Goal: Check status: Check status

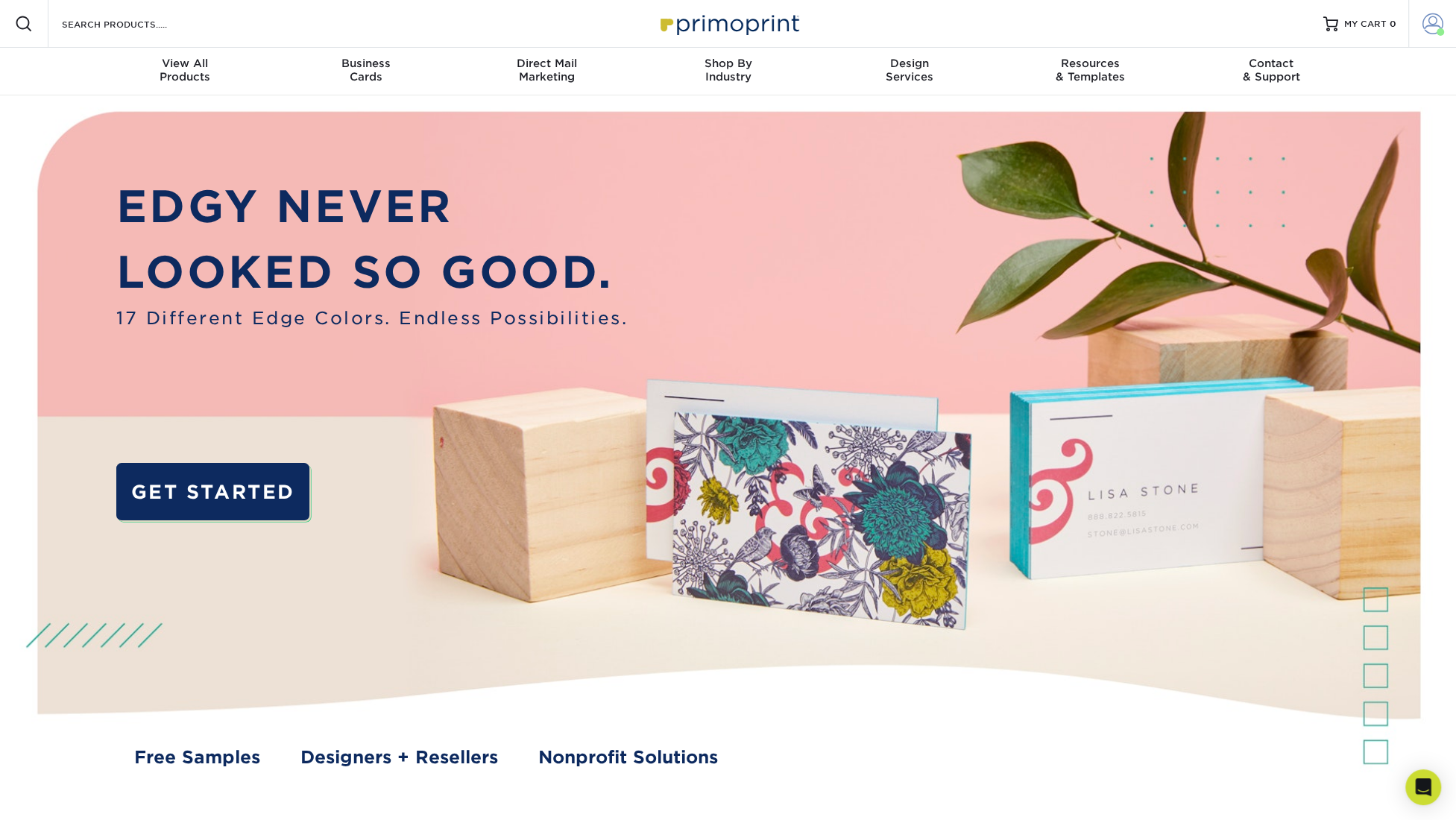
click at [1427, 31] on span at bounding box center [1432, 23] width 21 height 21
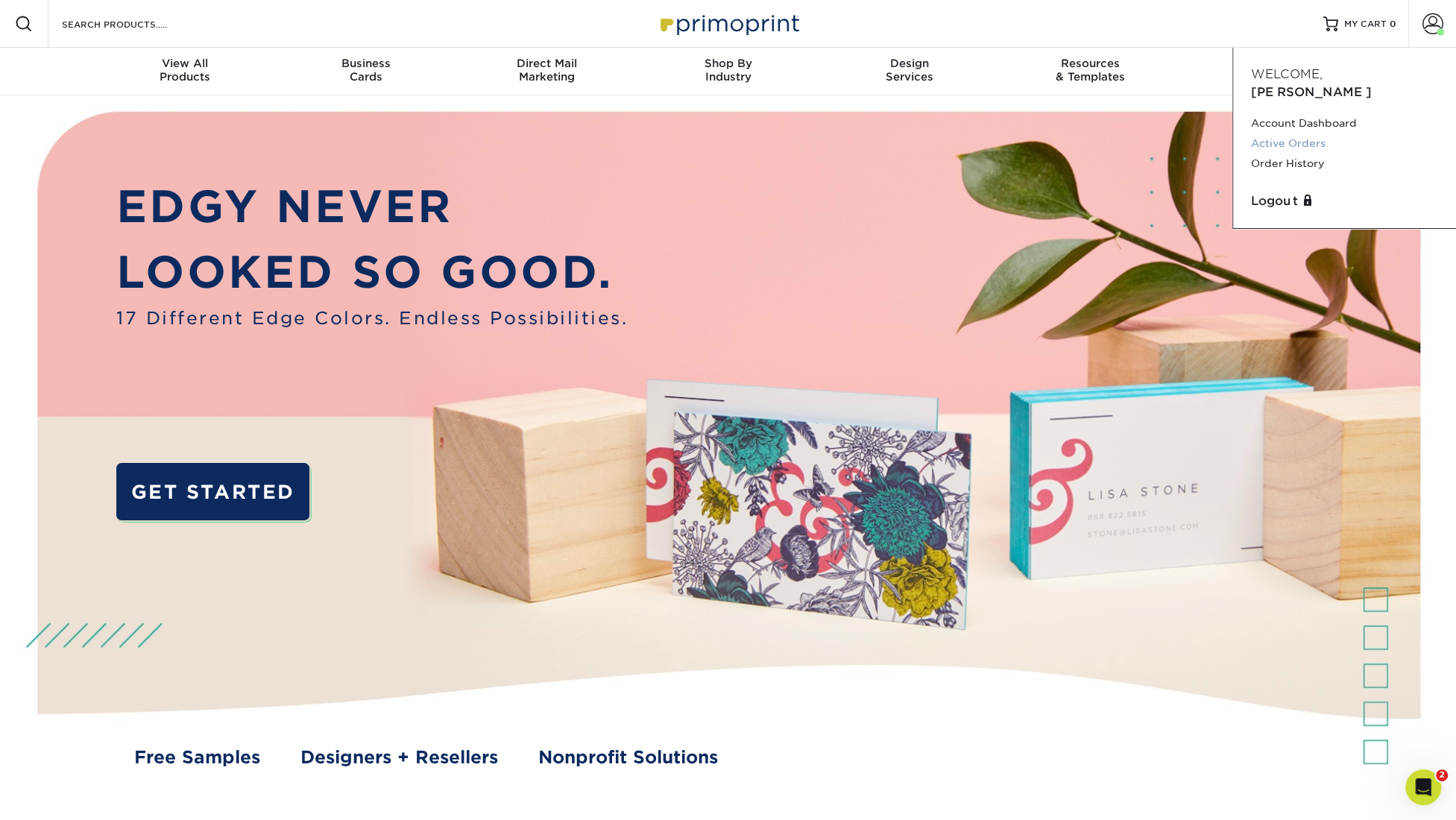
click at [1311, 134] on link "Active Orders" at bounding box center [1344, 144] width 187 height 20
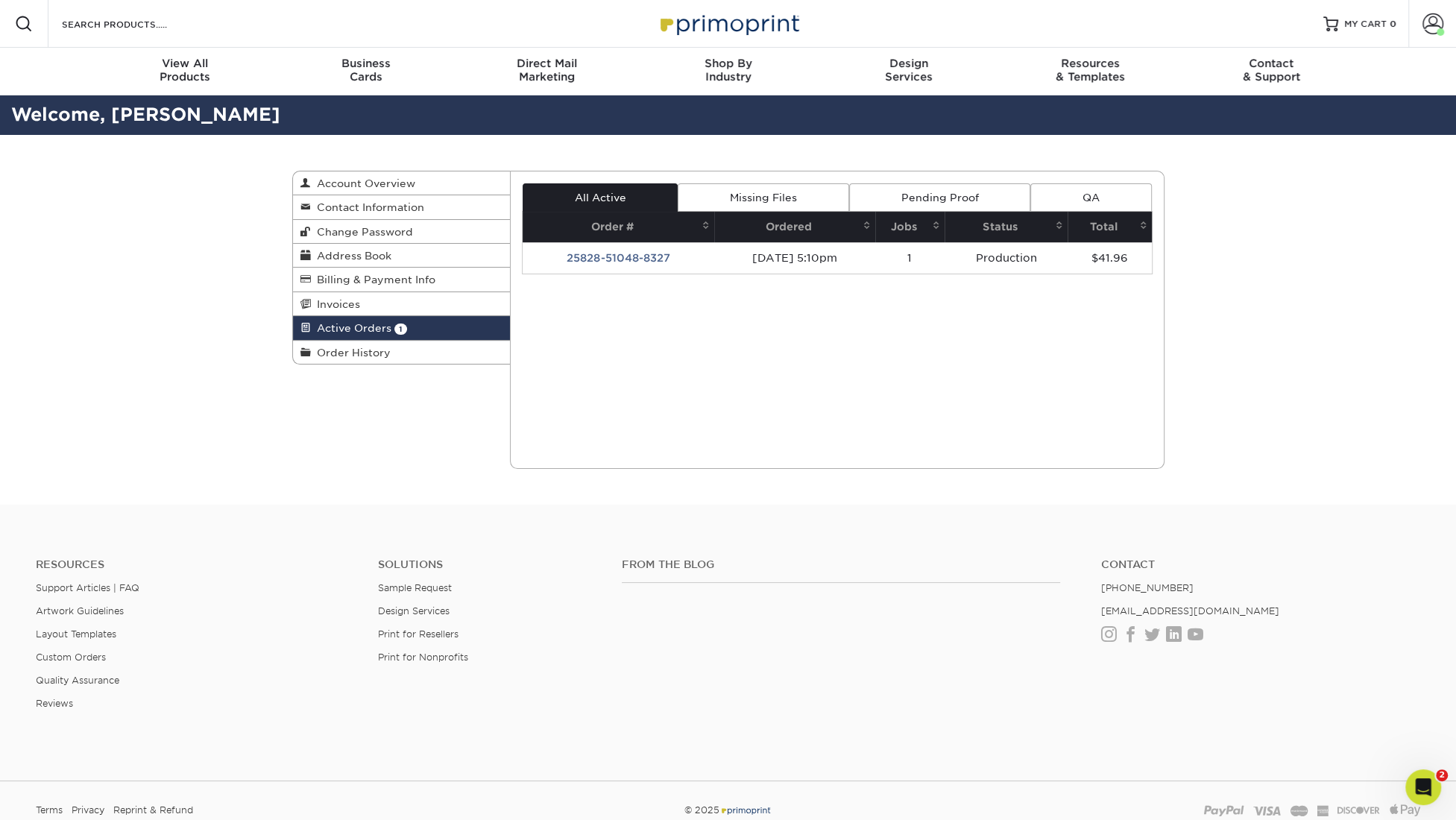
click at [929, 192] on link "Pending Proof" at bounding box center [940, 197] width 181 height 29
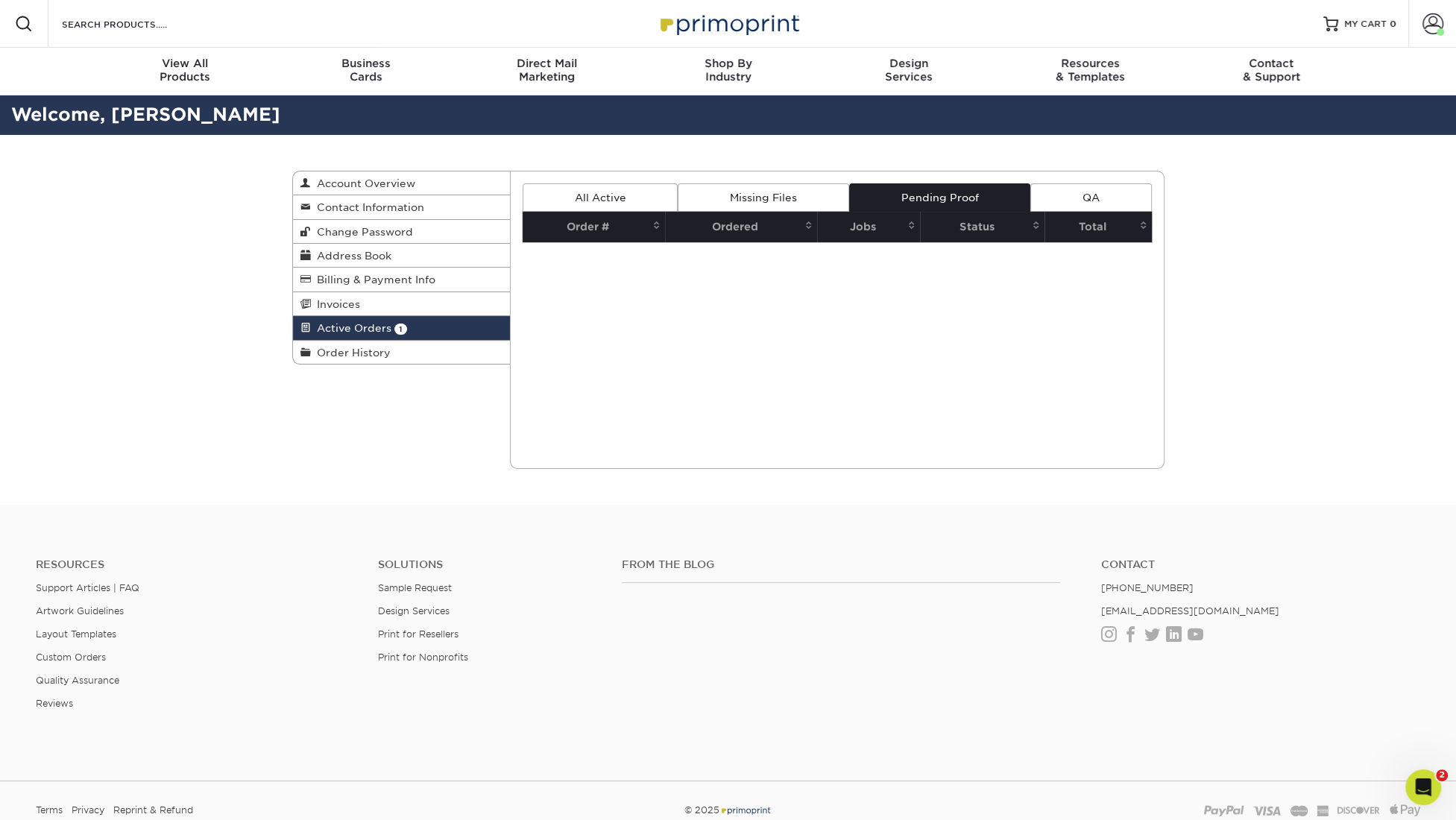
click at [801, 198] on link "Missing Files" at bounding box center [763, 197] width 171 height 29
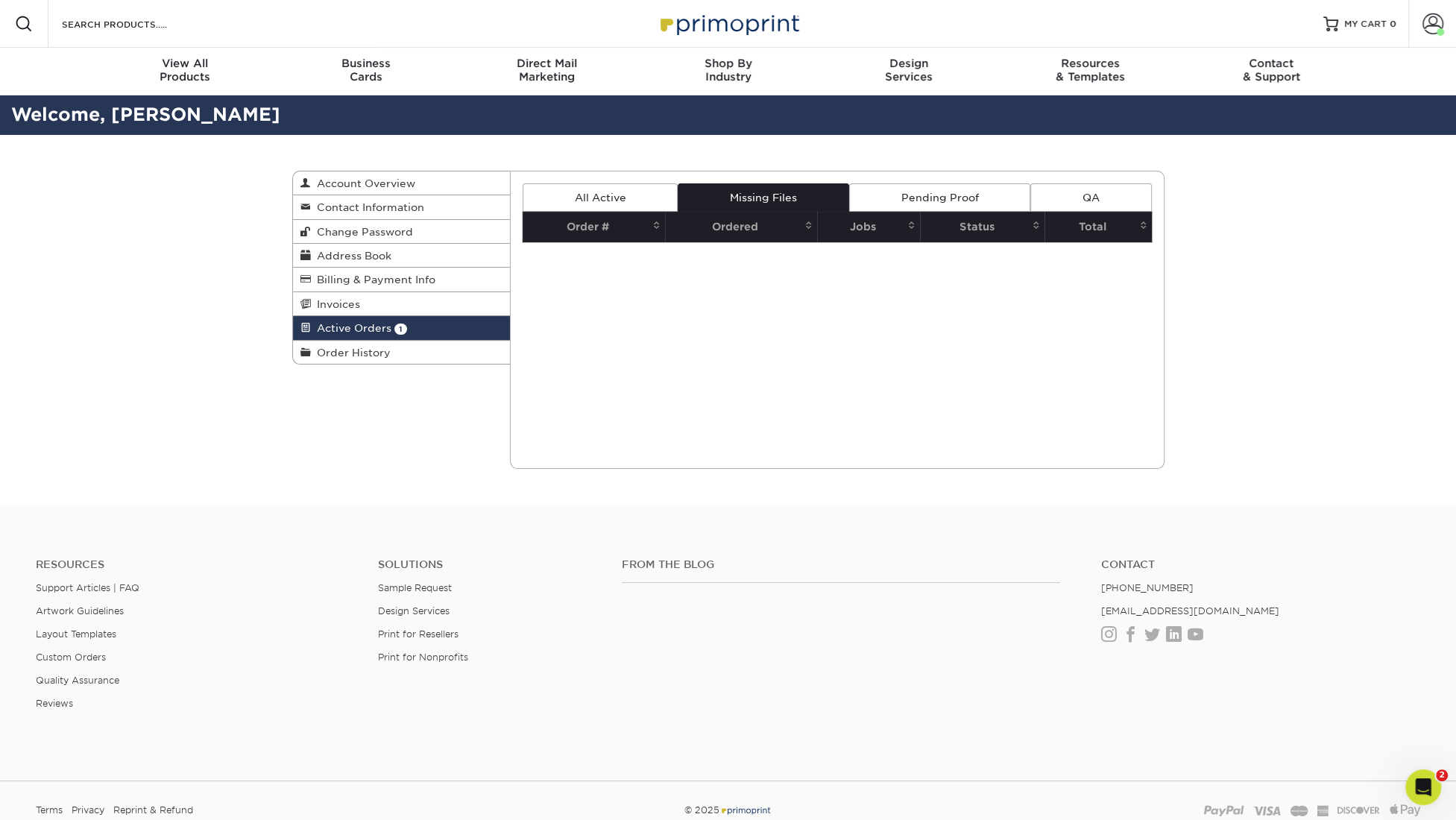
click at [602, 200] on link "All Active" at bounding box center [600, 197] width 155 height 29
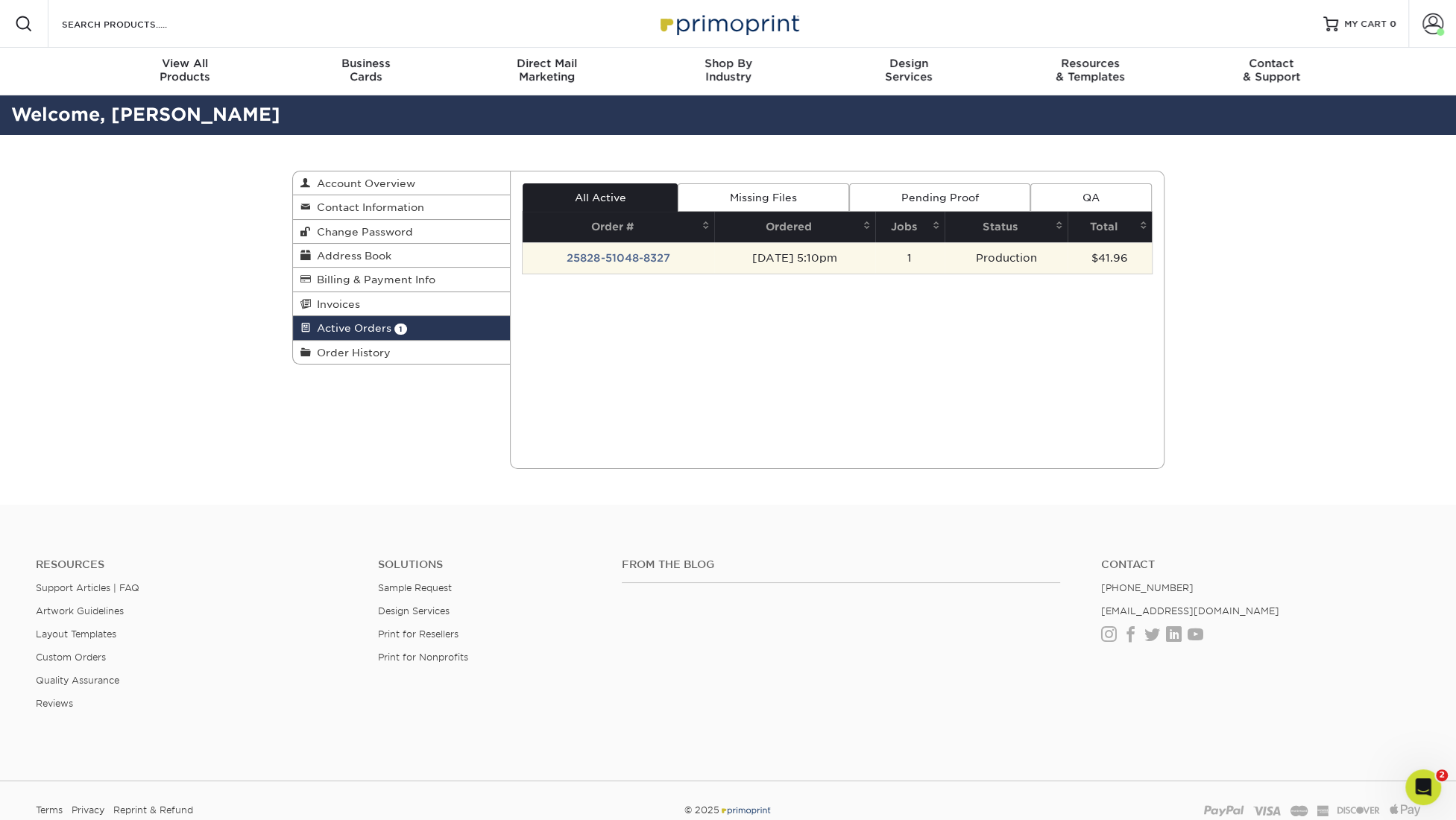
click at [597, 249] on td "25828-51048-8327" at bounding box center [618, 257] width 192 height 32
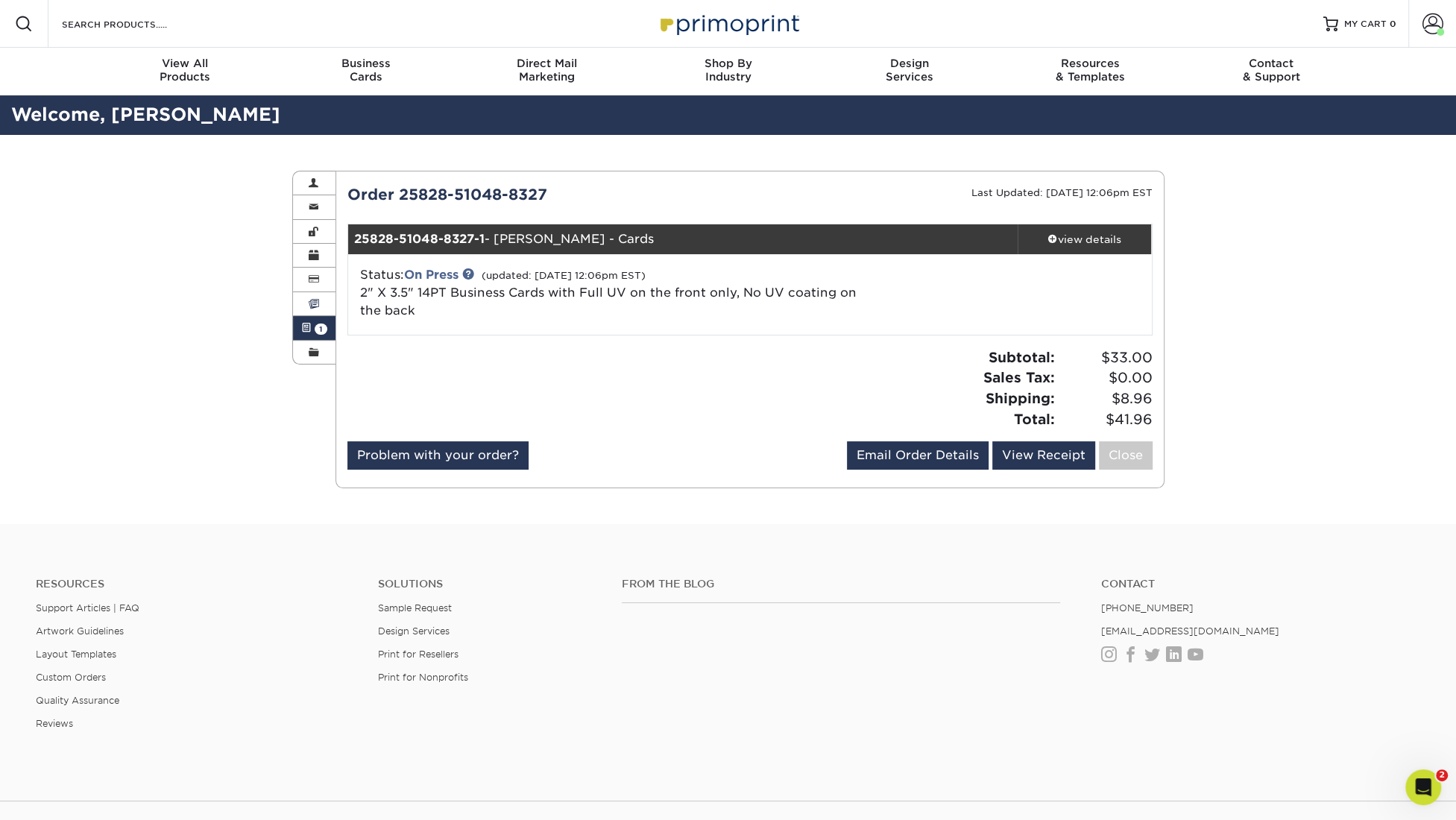
click at [324, 301] on link "Invoices" at bounding box center [315, 304] width 43 height 24
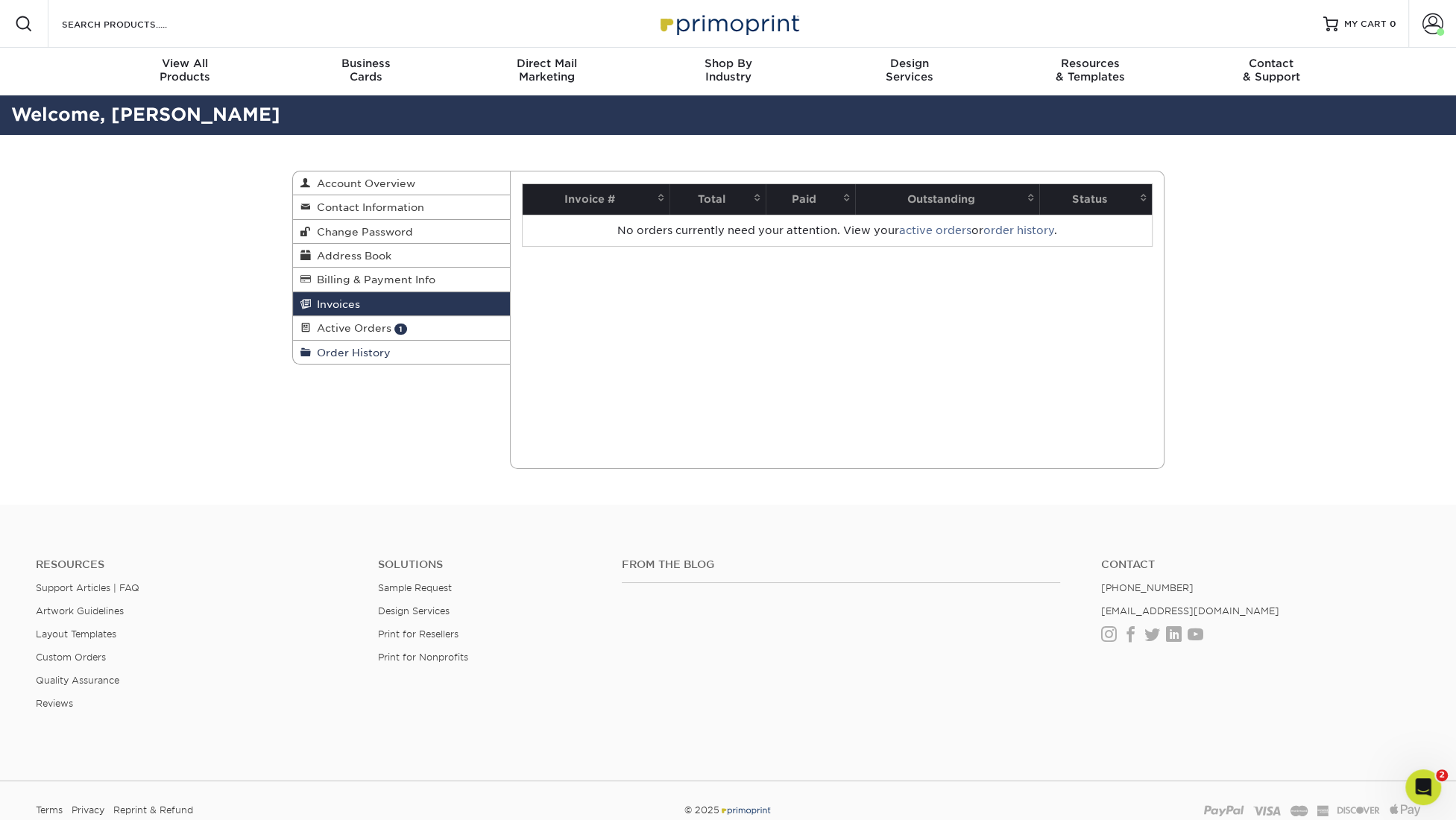
click at [351, 347] on span "Order History" at bounding box center [350, 352] width 80 height 12
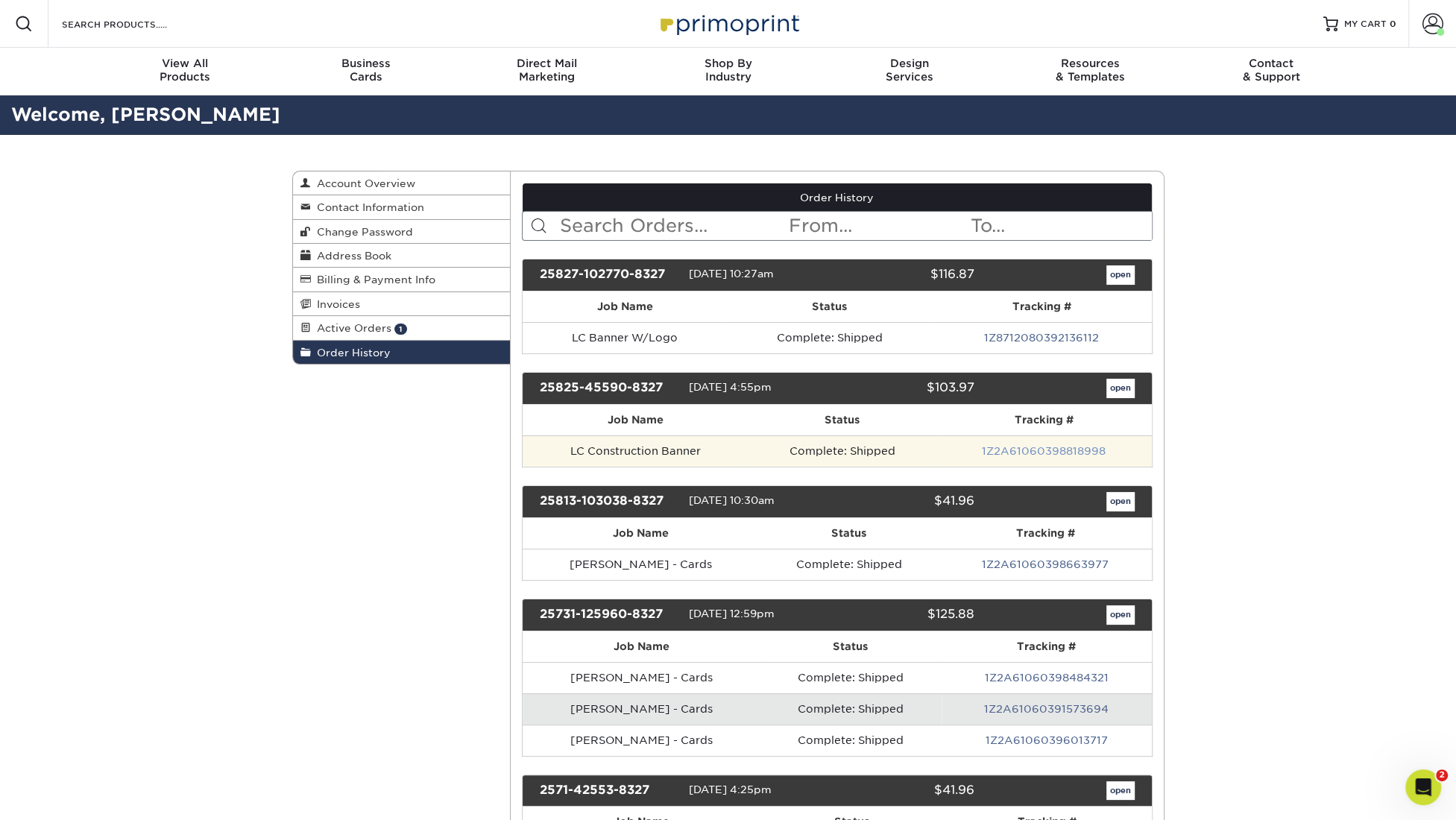
click at [1070, 445] on link "1Z2A61060398818998" at bounding box center [1043, 451] width 124 height 12
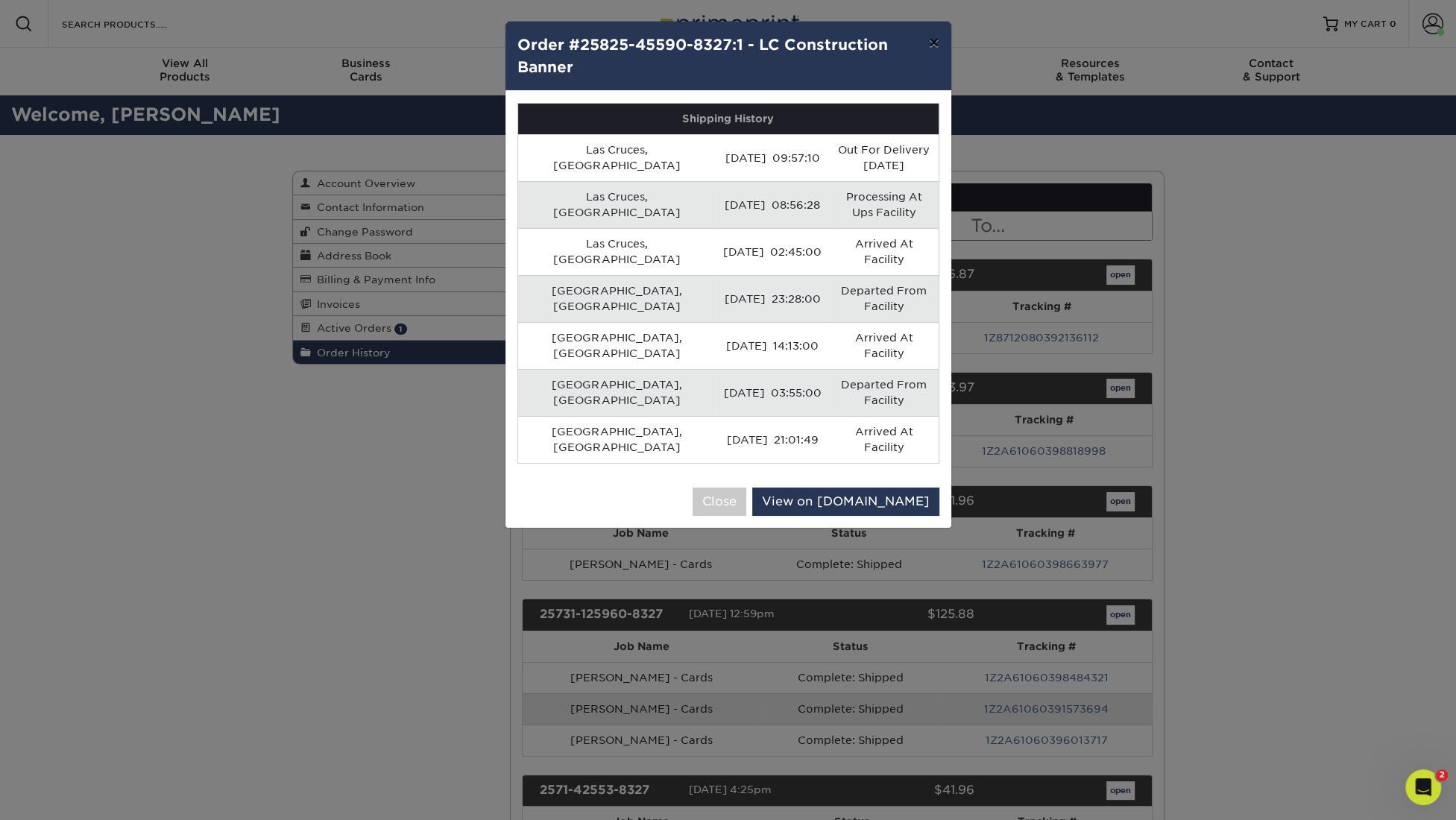
click at [930, 40] on button "×" at bounding box center [933, 43] width 34 height 42
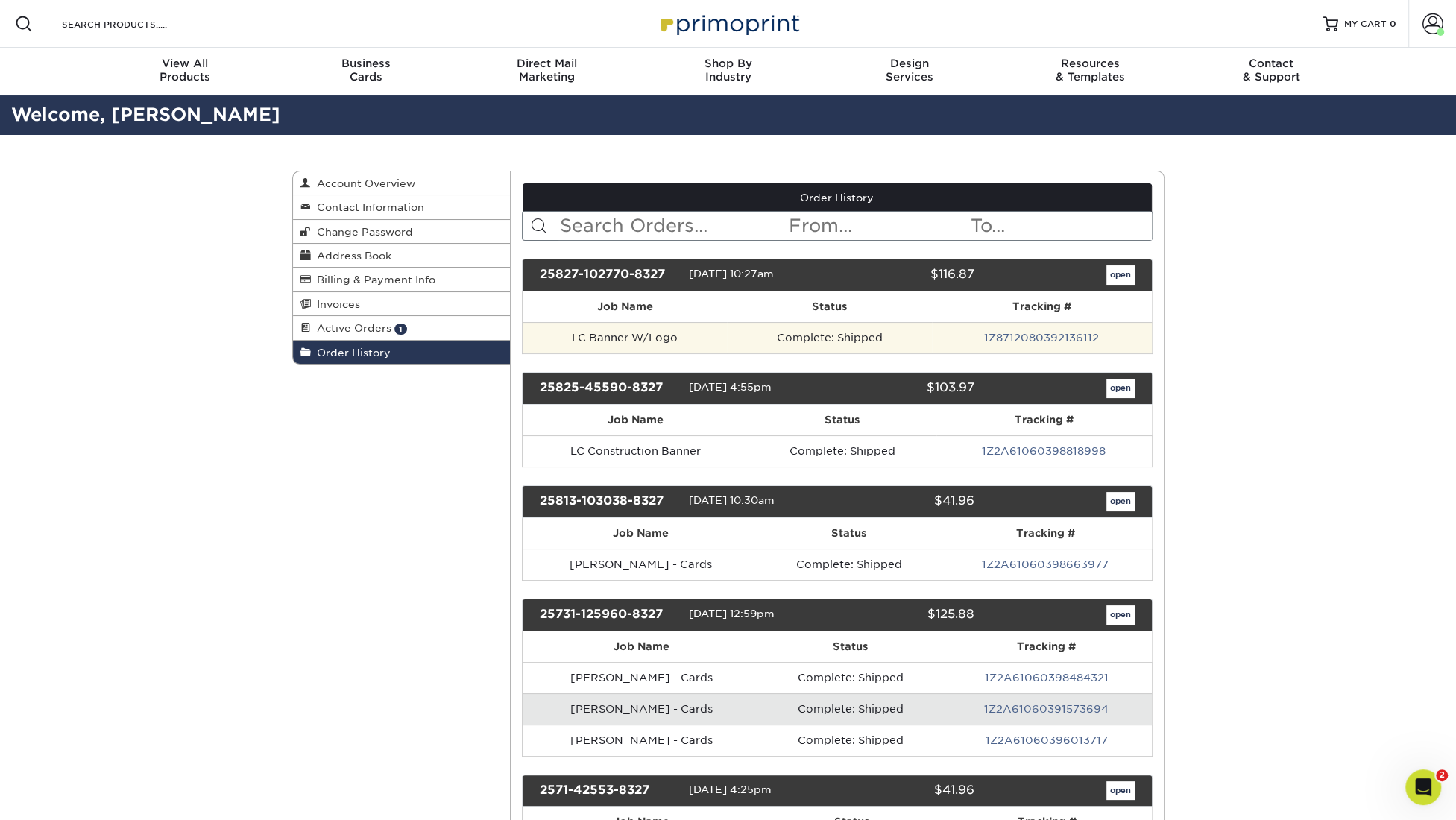
click at [1047, 327] on td "1Z8712080392136112" at bounding box center [1042, 338] width 220 height 32
click at [1047, 332] on link "1Z8712080392136112" at bounding box center [1041, 337] width 115 height 12
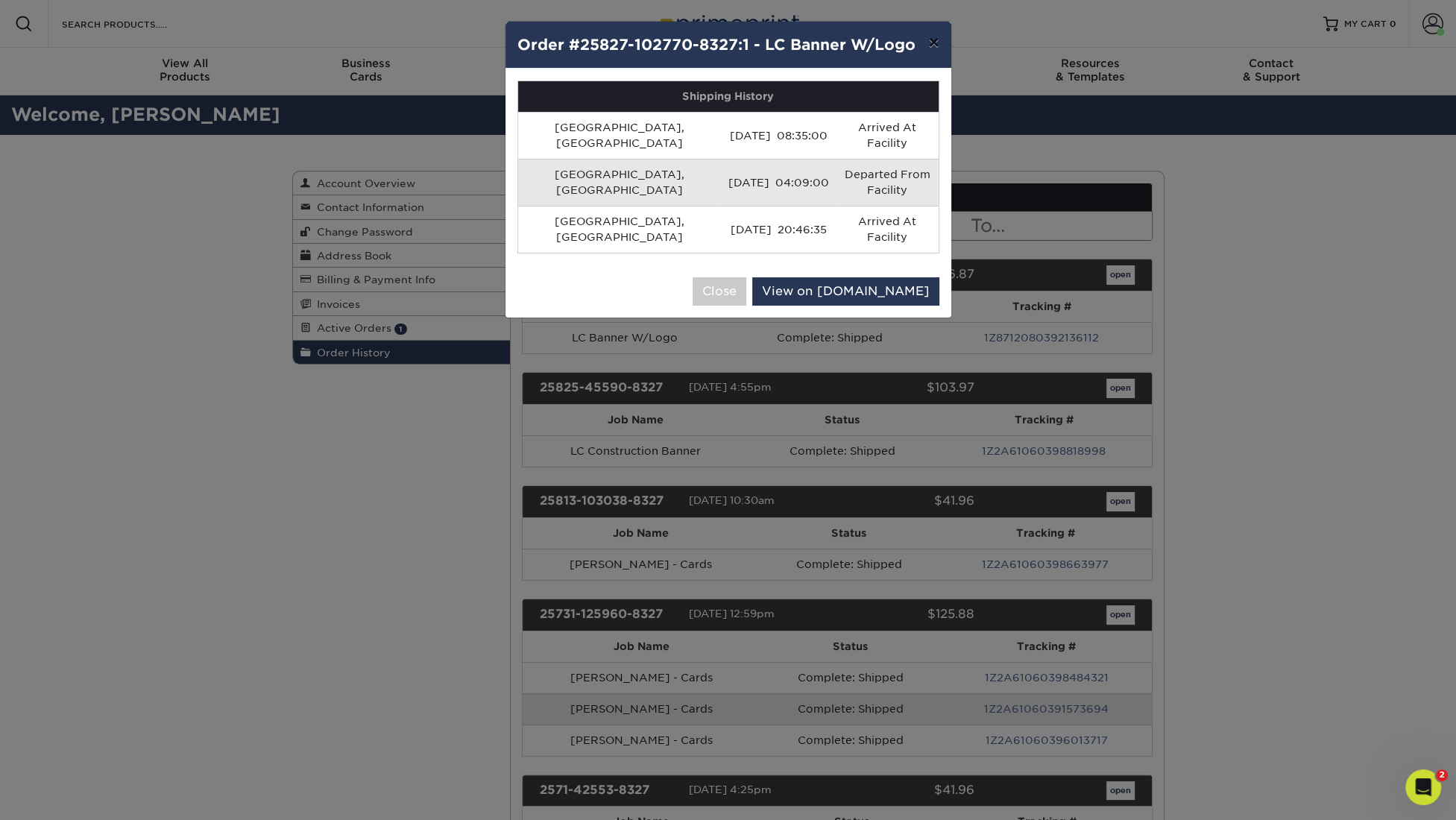
click at [936, 44] on button "×" at bounding box center [933, 43] width 34 height 42
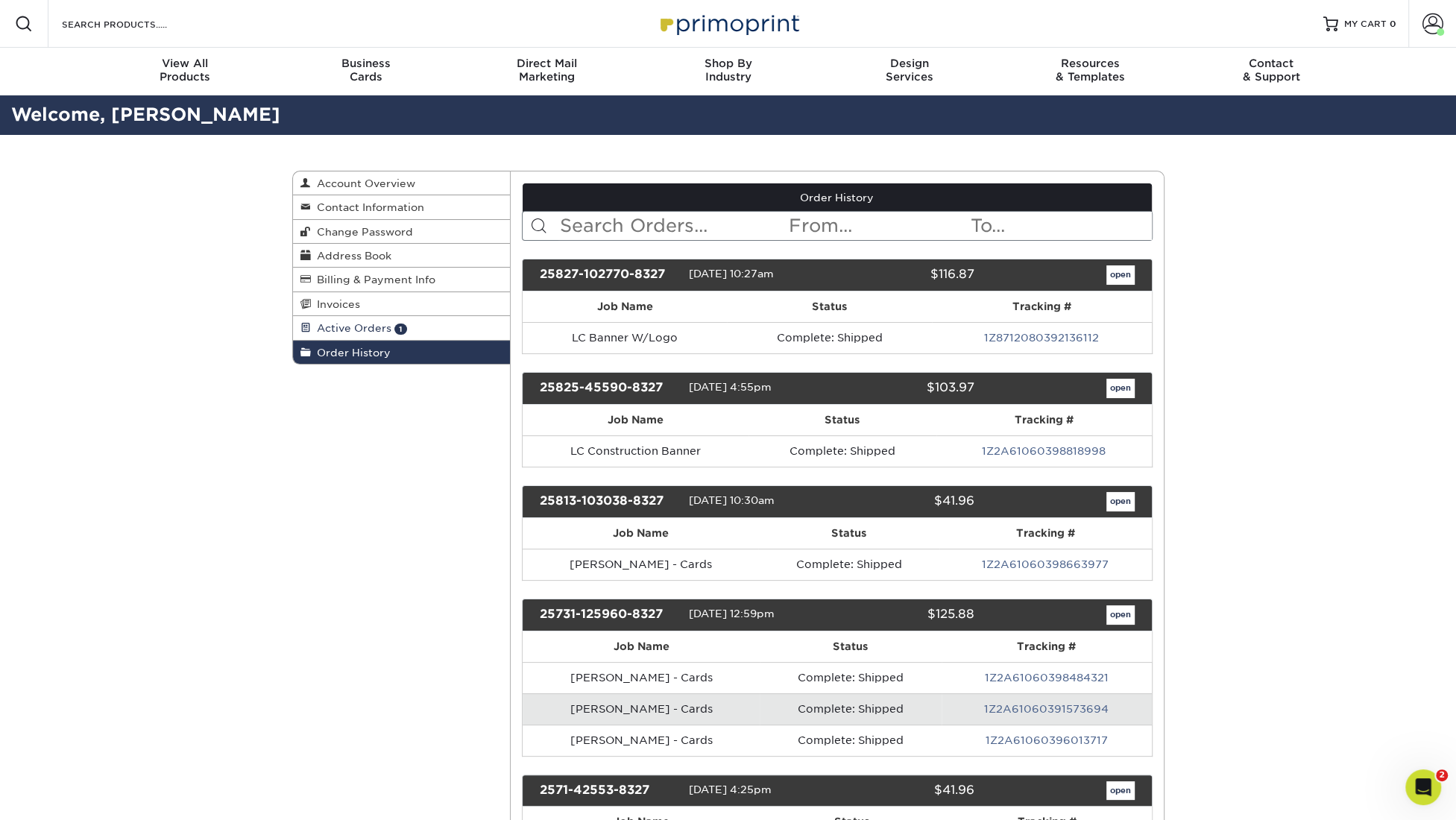
click at [351, 323] on span "Active Orders" at bounding box center [351, 328] width 80 height 12
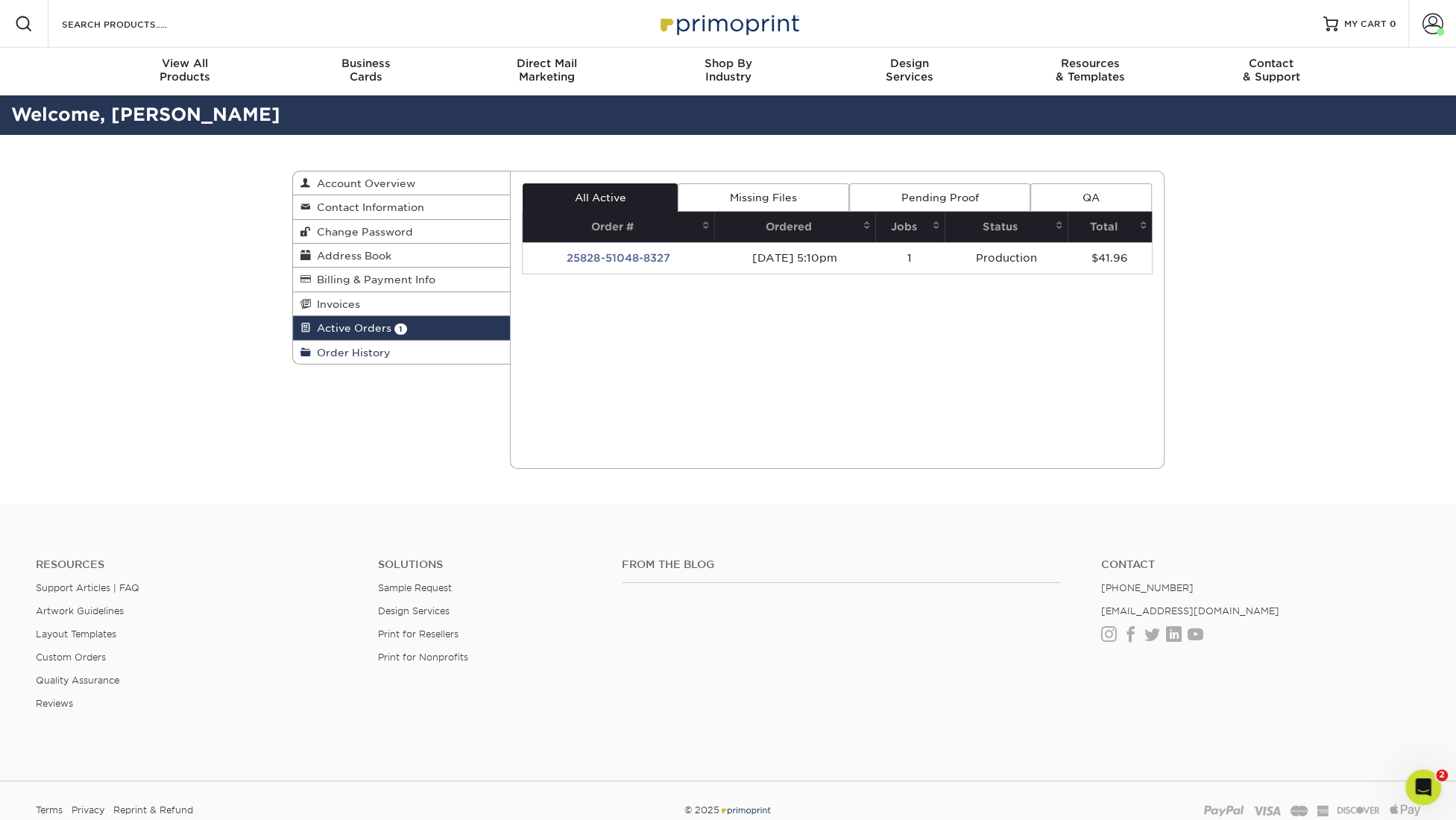
click at [350, 347] on span "Order History" at bounding box center [350, 352] width 80 height 12
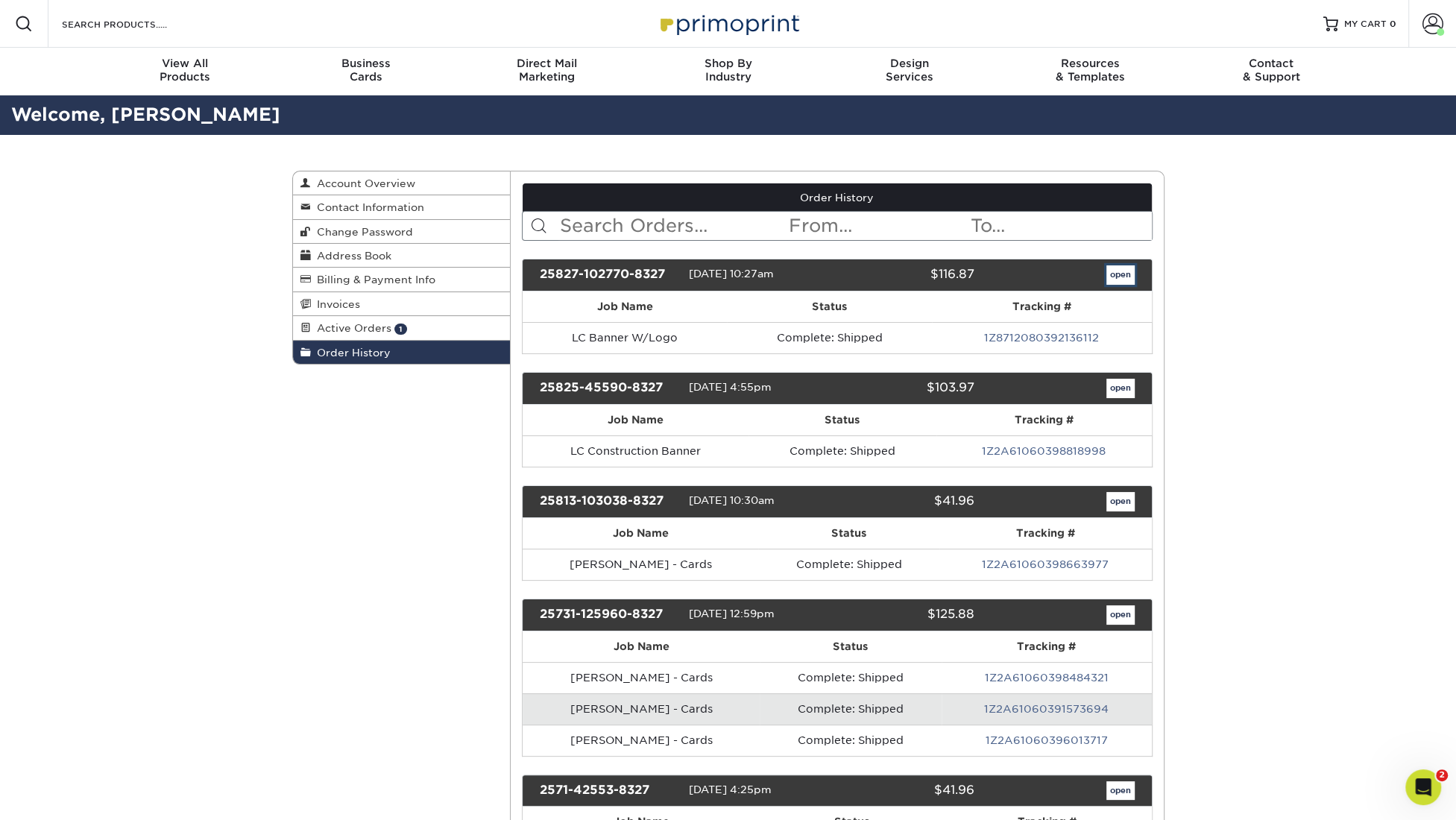
click at [1118, 266] on link "open" at bounding box center [1120, 274] width 29 height 19
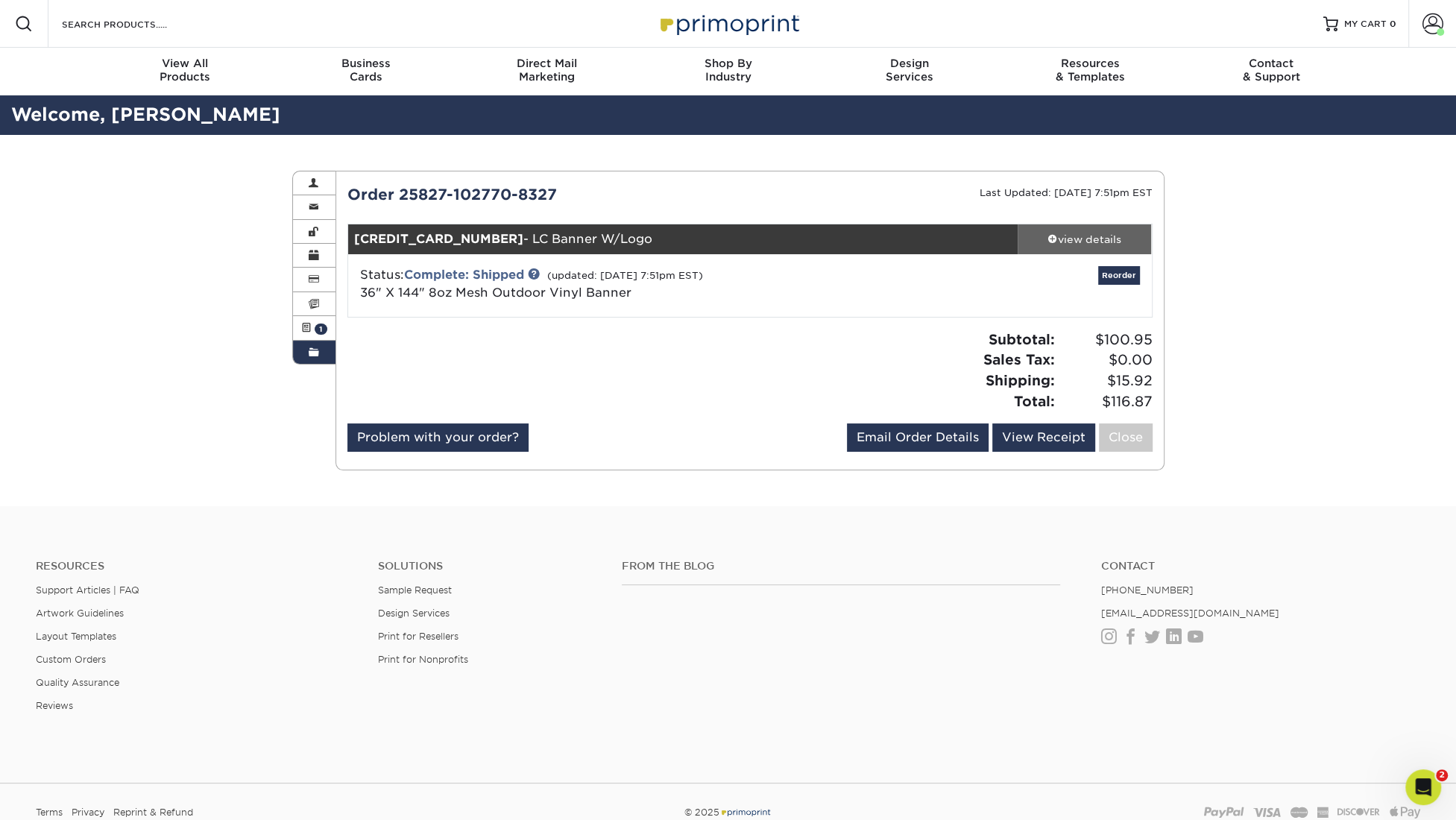
click at [1095, 235] on div "view details" at bounding box center [1085, 239] width 134 height 15
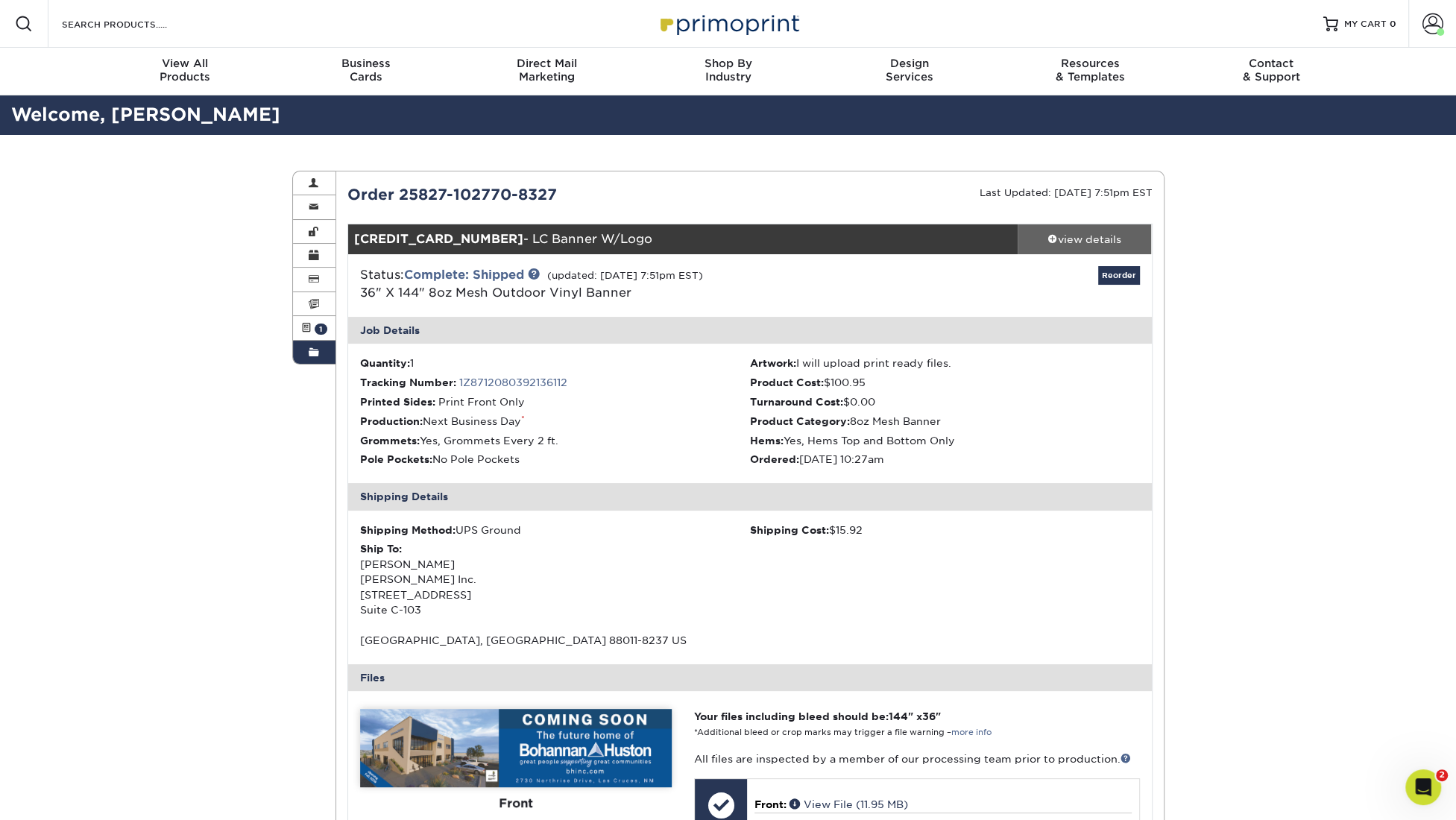
click at [1060, 232] on div "view details" at bounding box center [1085, 239] width 134 height 15
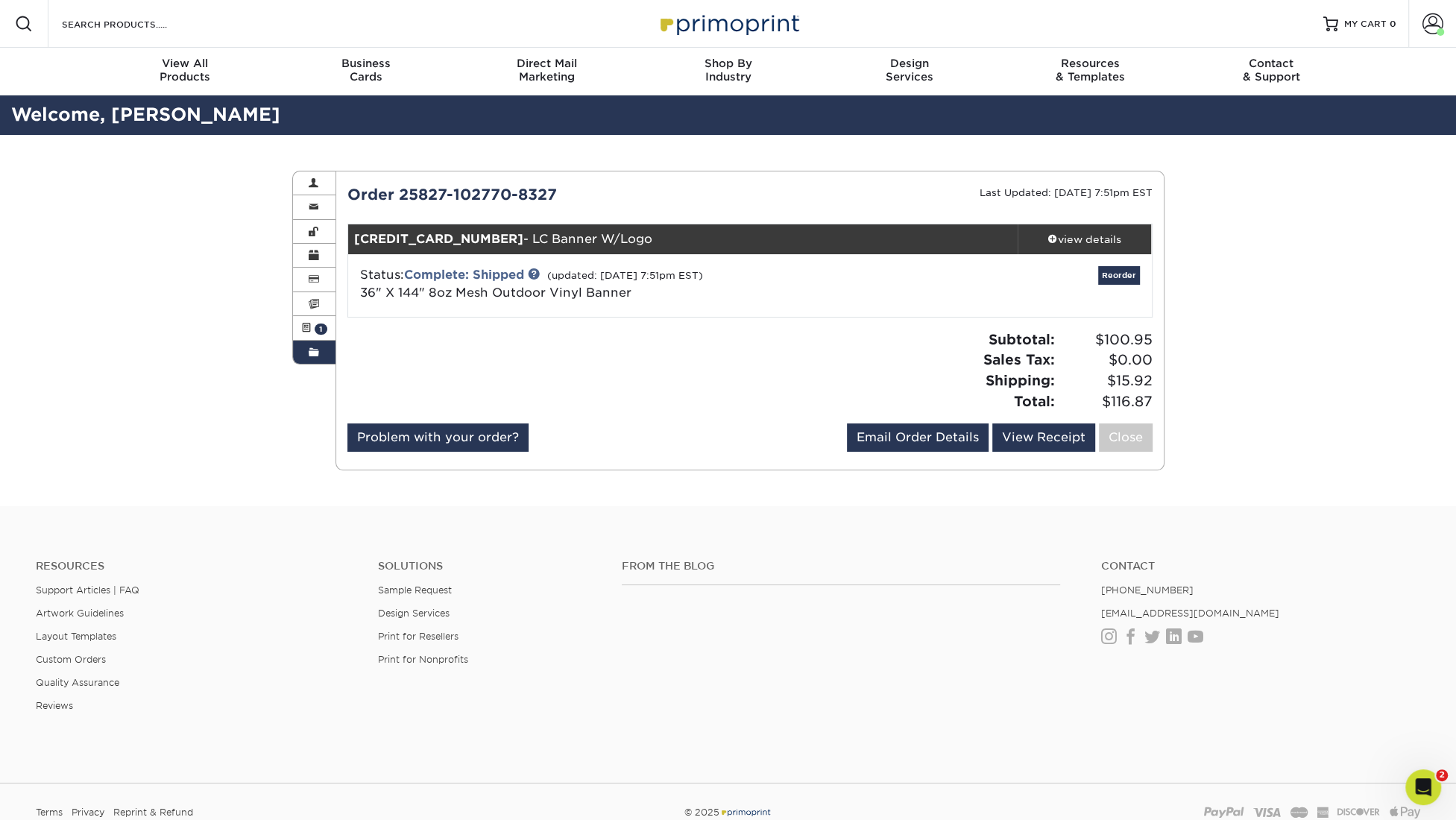
click at [315, 342] on link "Order History" at bounding box center [315, 352] width 43 height 23
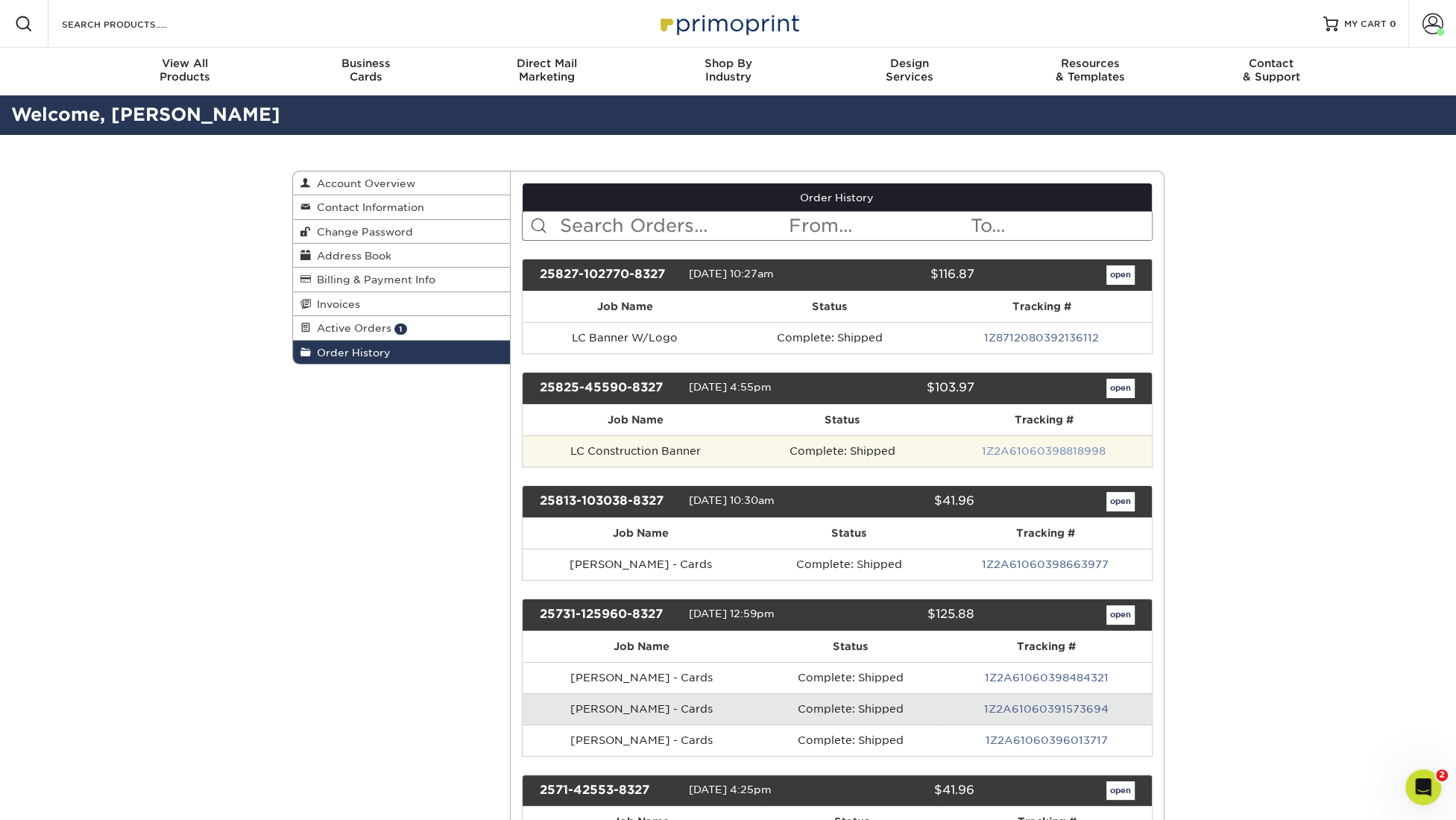
click at [1080, 446] on link "1Z2A61060398818998" at bounding box center [1043, 451] width 124 height 12
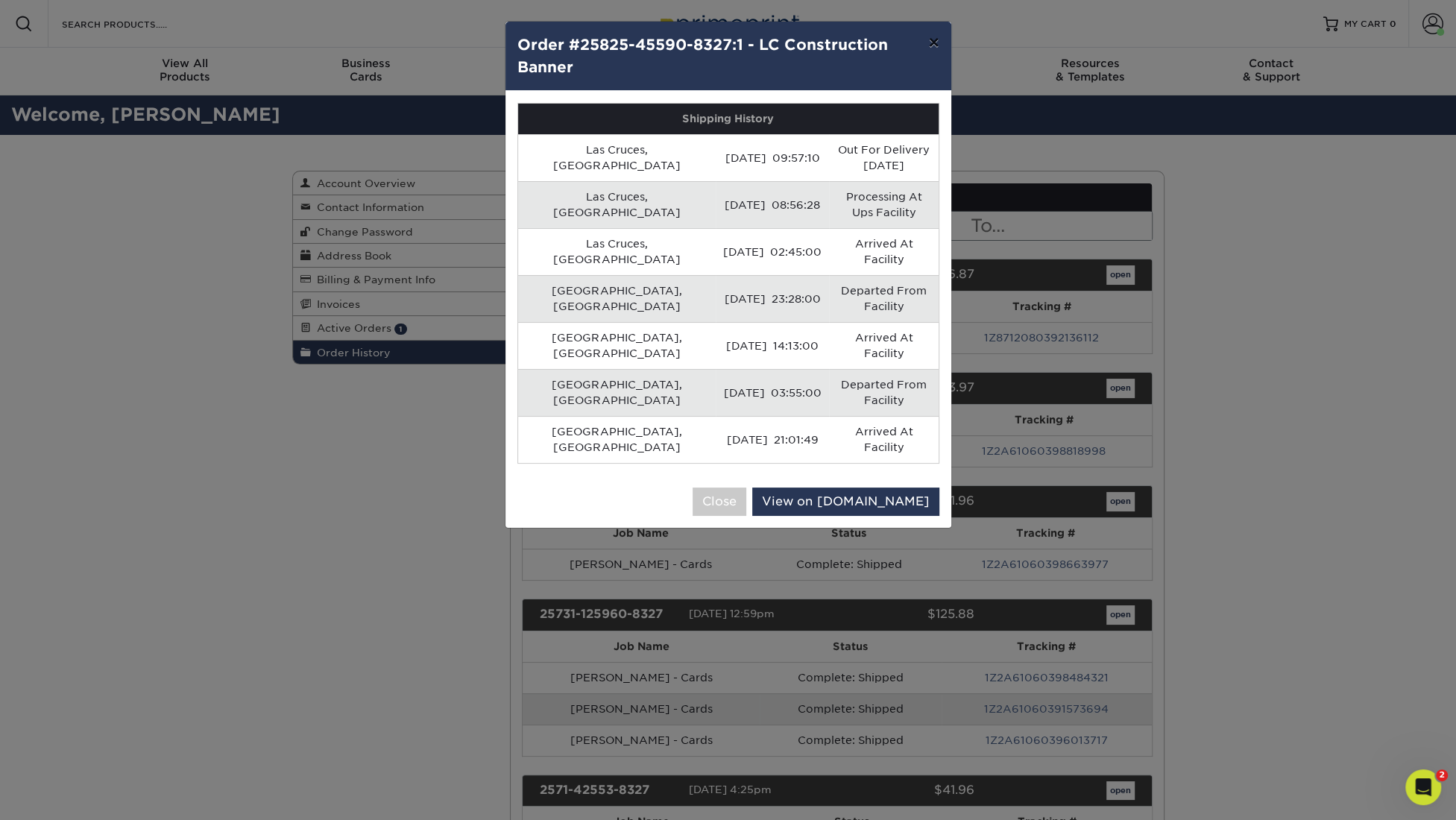
click at [937, 40] on button "×" at bounding box center [933, 43] width 34 height 42
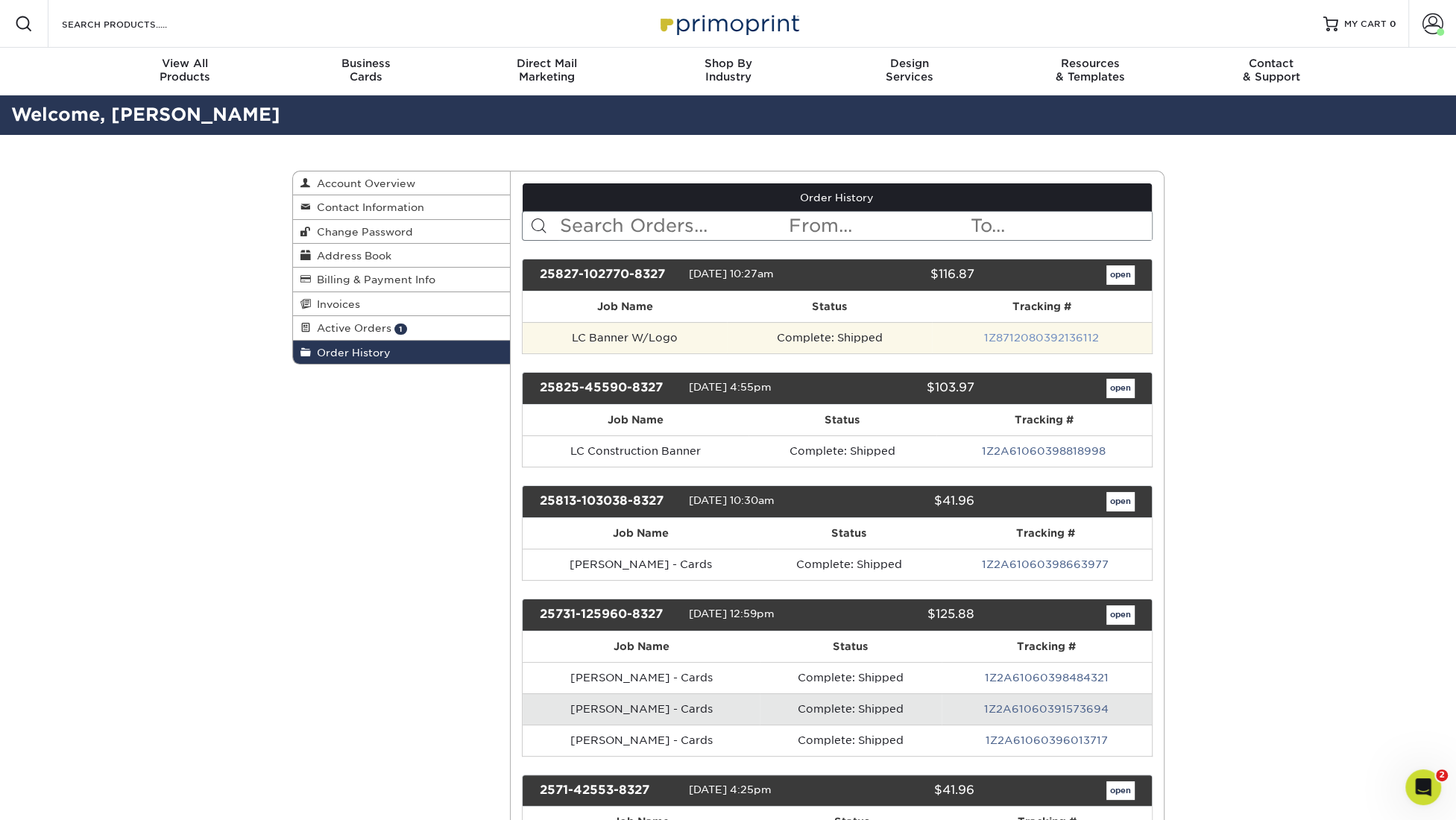
click at [1022, 332] on link "1Z8712080392136112" at bounding box center [1041, 337] width 115 height 12
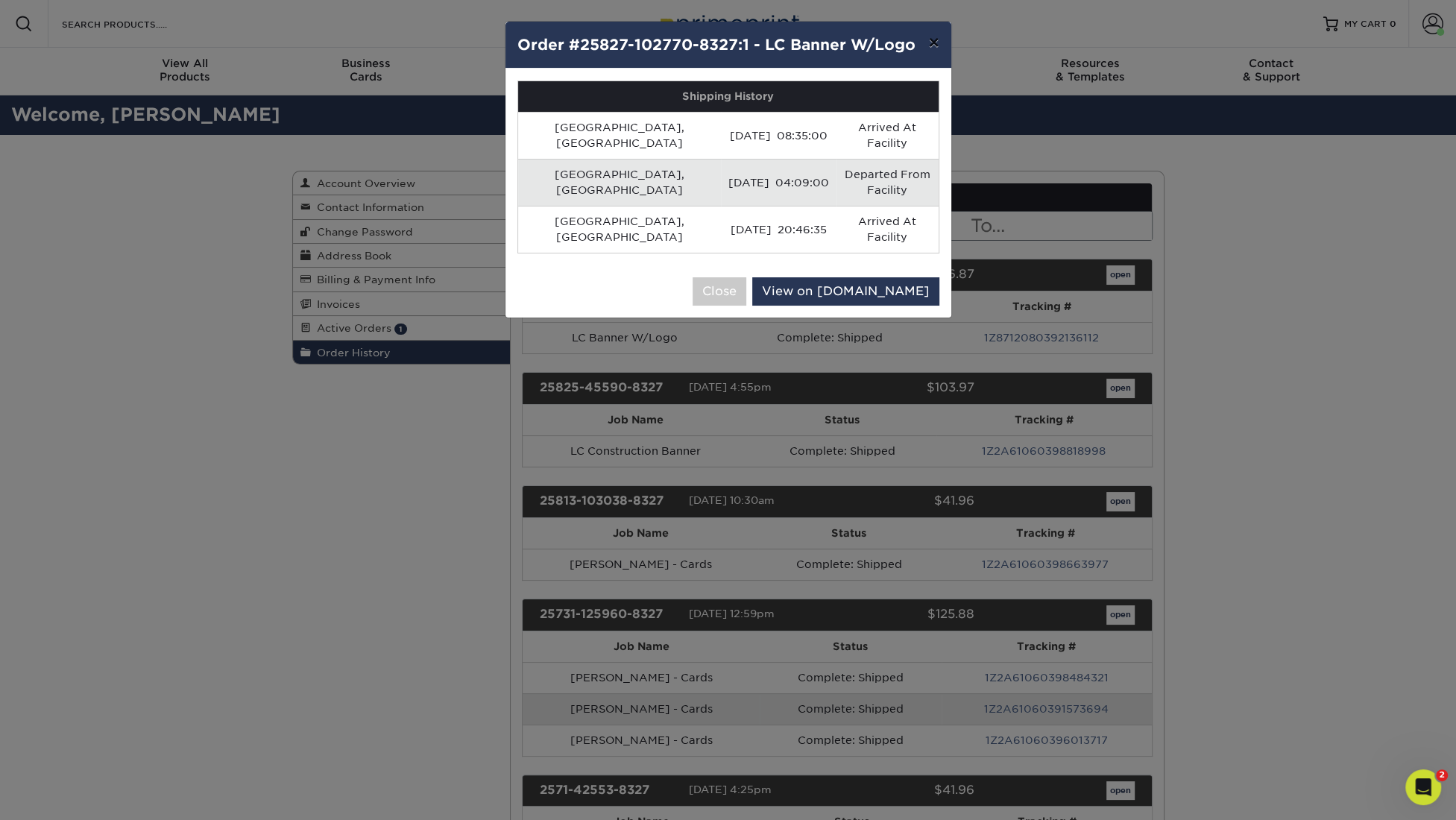
click at [936, 45] on button "×" at bounding box center [933, 43] width 34 height 42
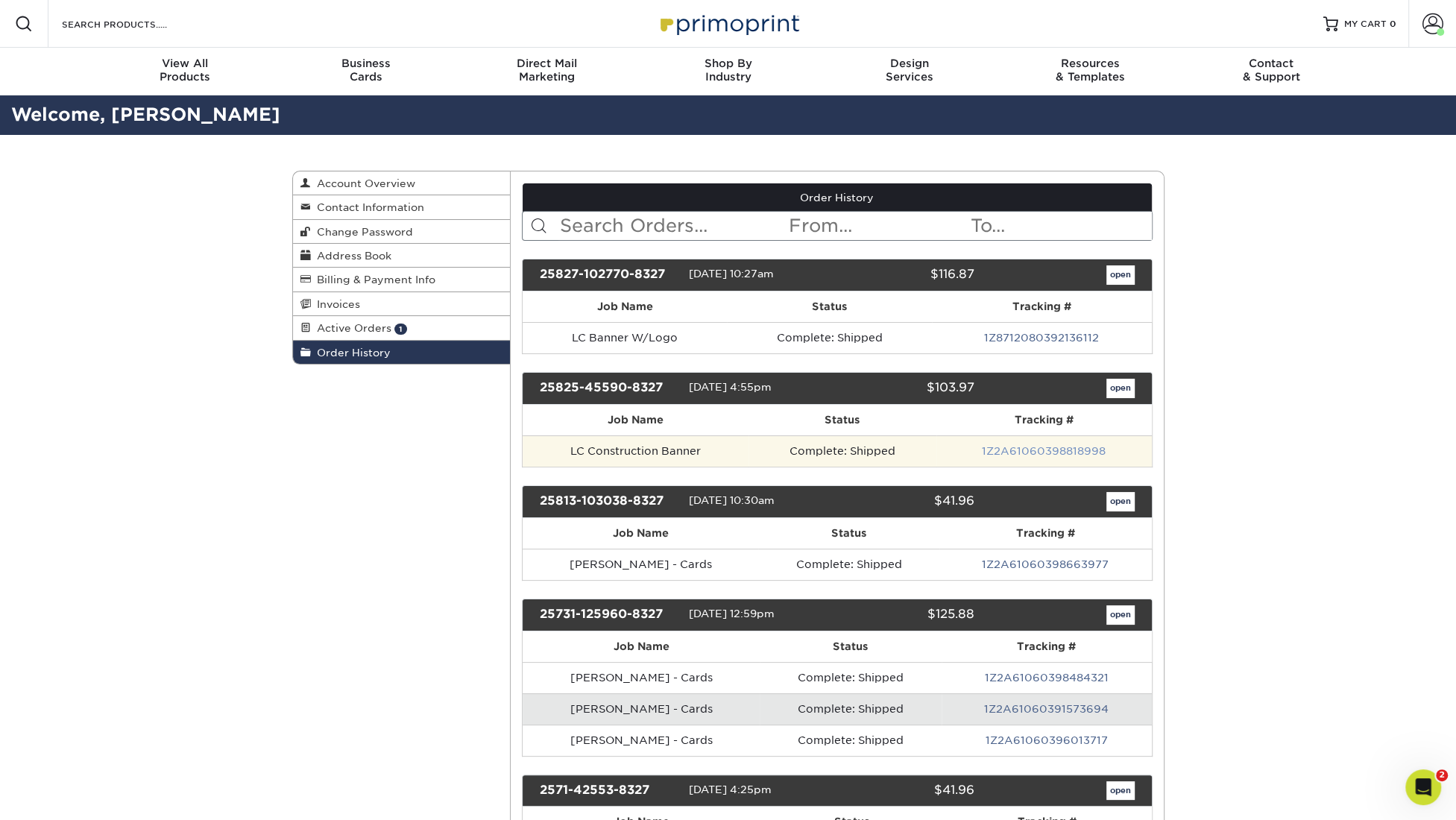
click at [1082, 445] on link "1Z2A61060398818998" at bounding box center [1043, 451] width 124 height 12
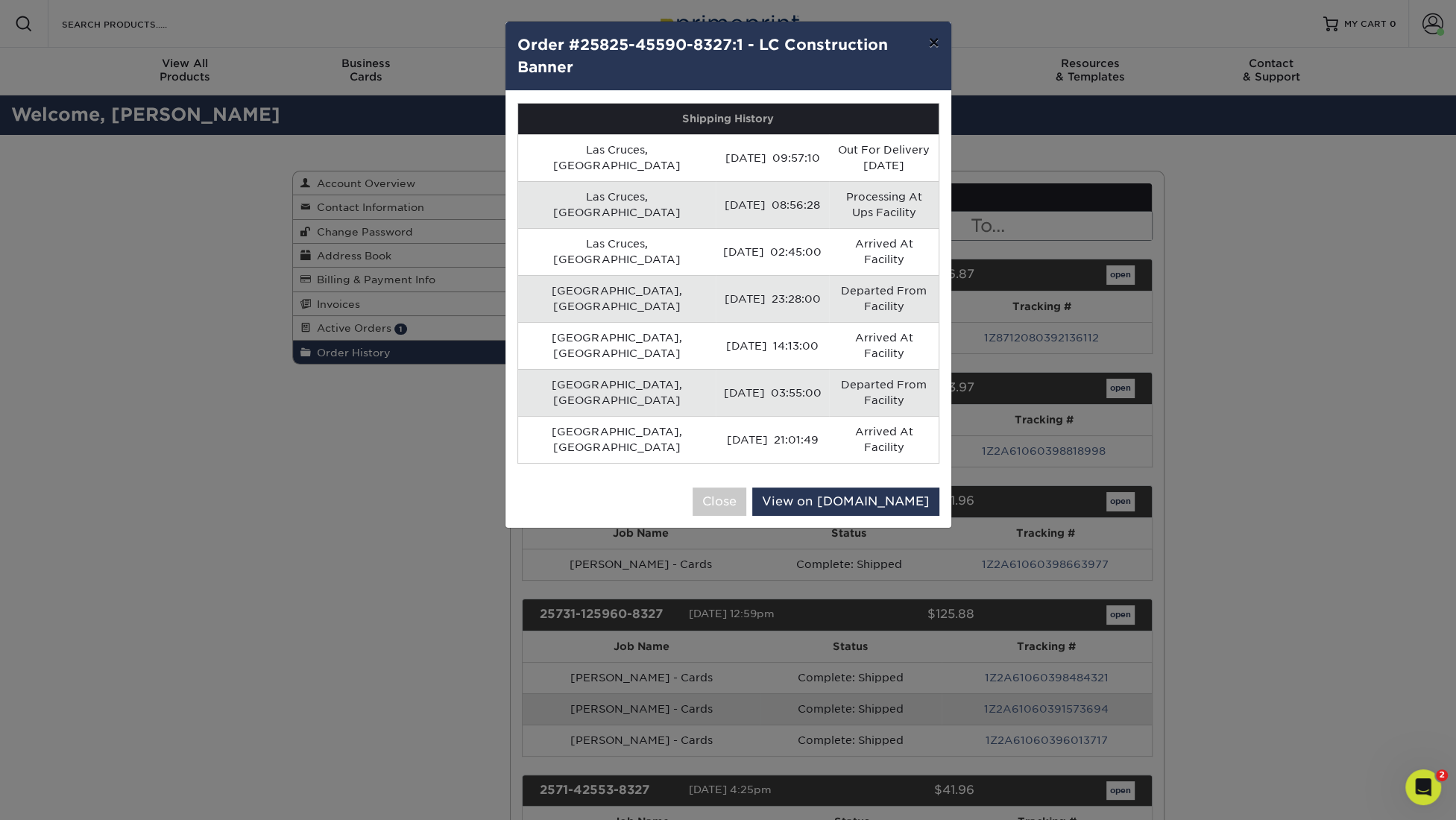
click at [934, 39] on button "×" at bounding box center [933, 43] width 34 height 42
